Goal: Find specific page/section

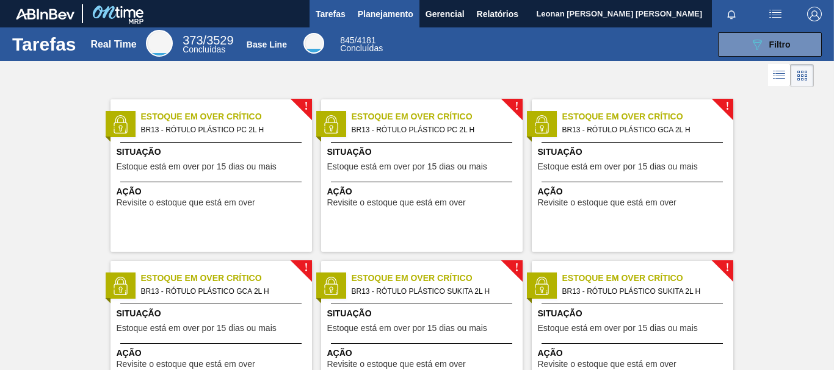
click at [382, 18] on span "Planejamento" at bounding box center [386, 14] width 56 height 15
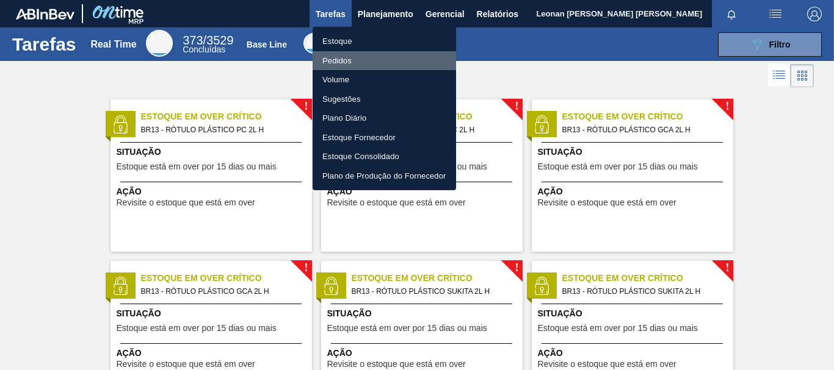
click at [353, 60] on li "Pedidos" at bounding box center [383, 61] width 143 height 20
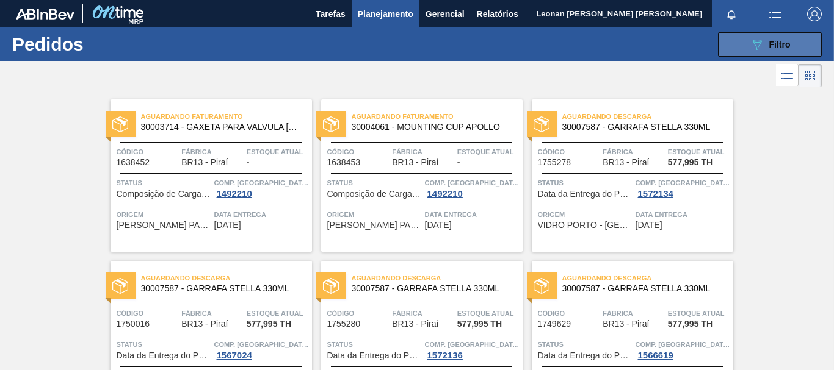
click at [771, 45] on span "Filtro" at bounding box center [779, 45] width 21 height 10
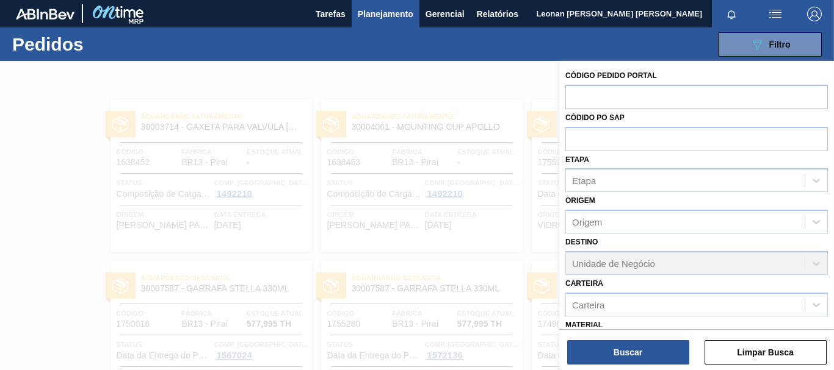
scroll to position [142, 0]
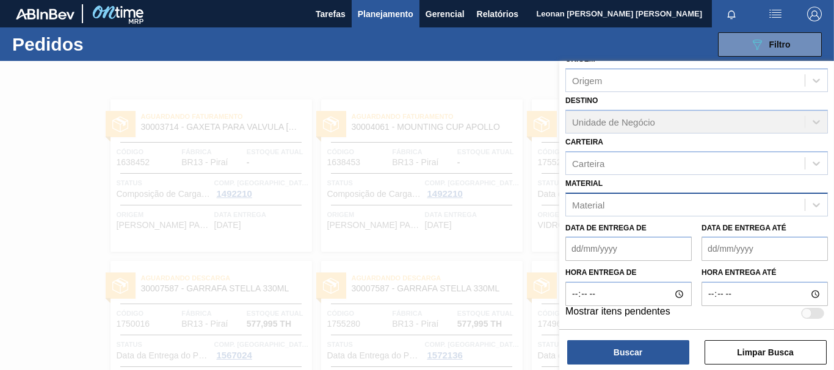
click at [679, 204] on div "Material" at bounding box center [685, 205] width 239 height 18
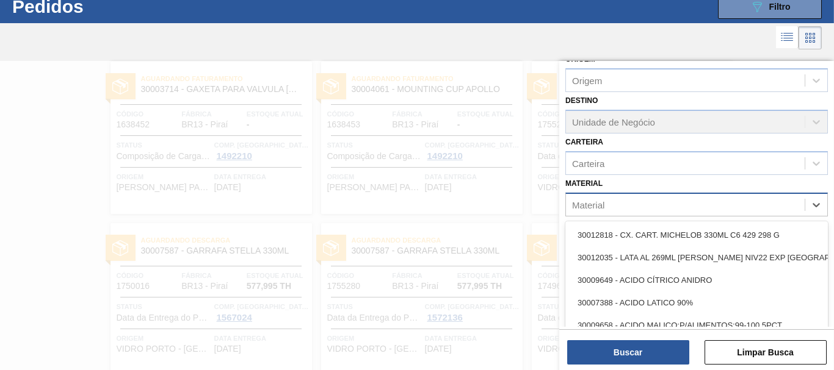
scroll to position [39, 0]
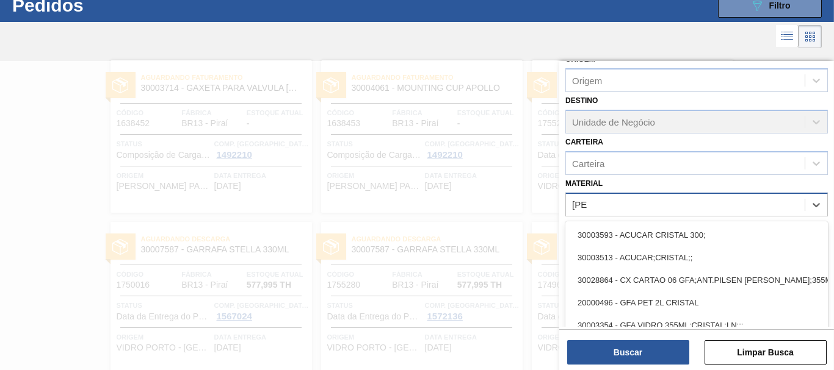
type input "[DEMOGRAPHIC_DATA]"
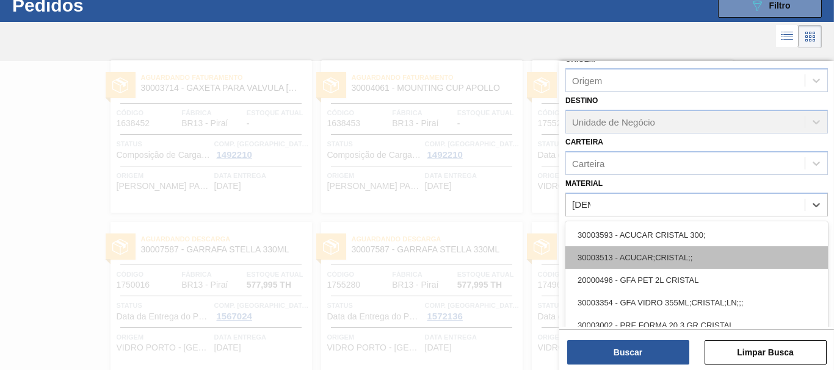
click at [605, 258] on div "30003513 - ACUCAR;CRISTAL;;" at bounding box center [696, 258] width 262 height 23
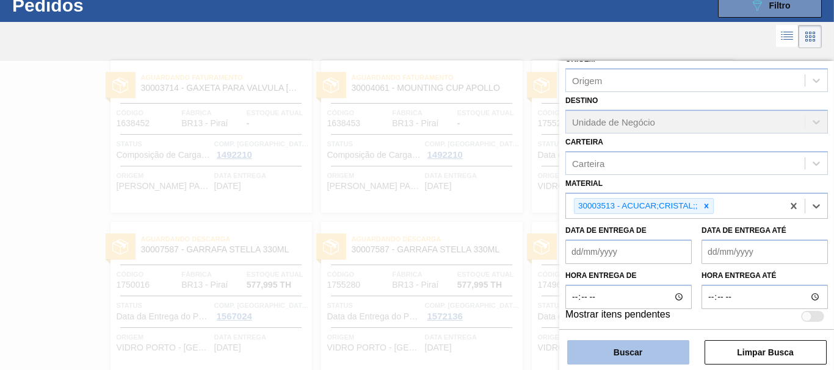
click at [620, 352] on button "Buscar" at bounding box center [628, 352] width 122 height 24
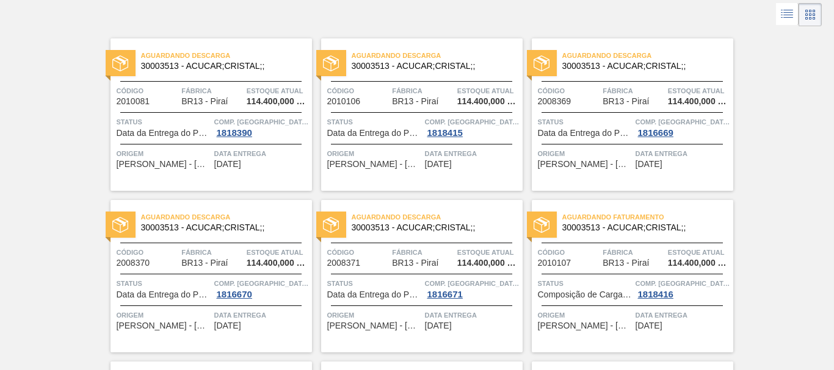
scroll to position [122, 0]
